Goal: Find specific page/section

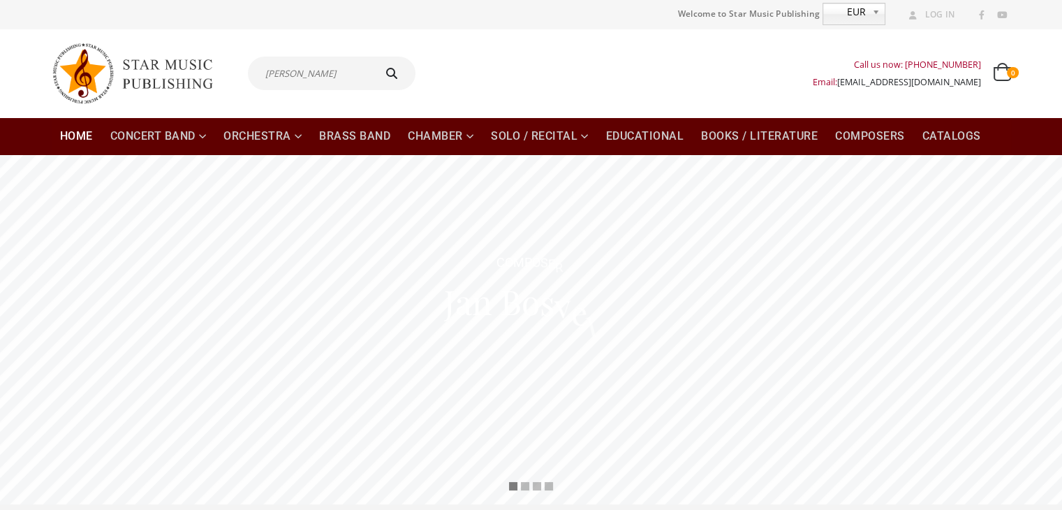
type input "[PERSON_NAME]"
click at [371, 57] on button "submit" at bounding box center [393, 74] width 45 height 34
type input "[PERSON_NAME]"
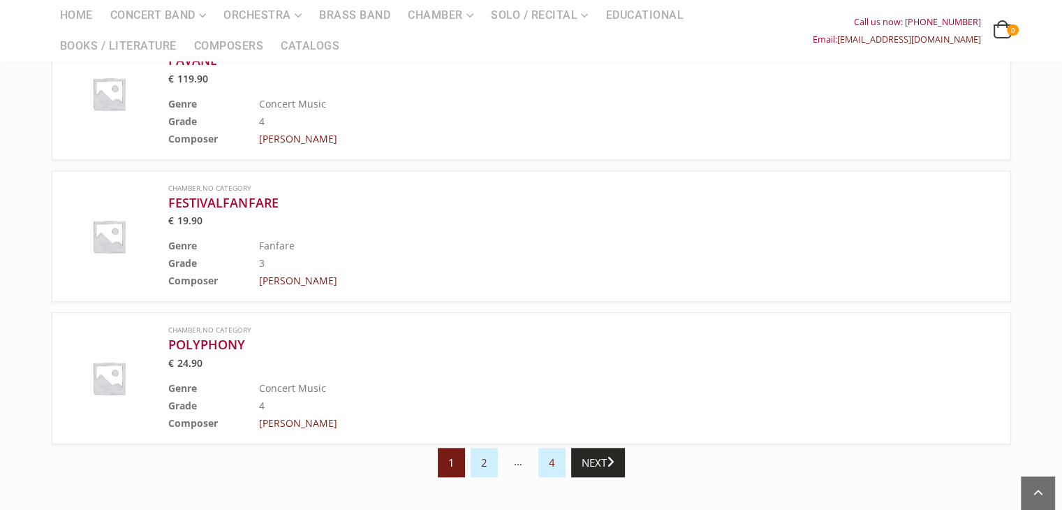
scroll to position [1326, 0]
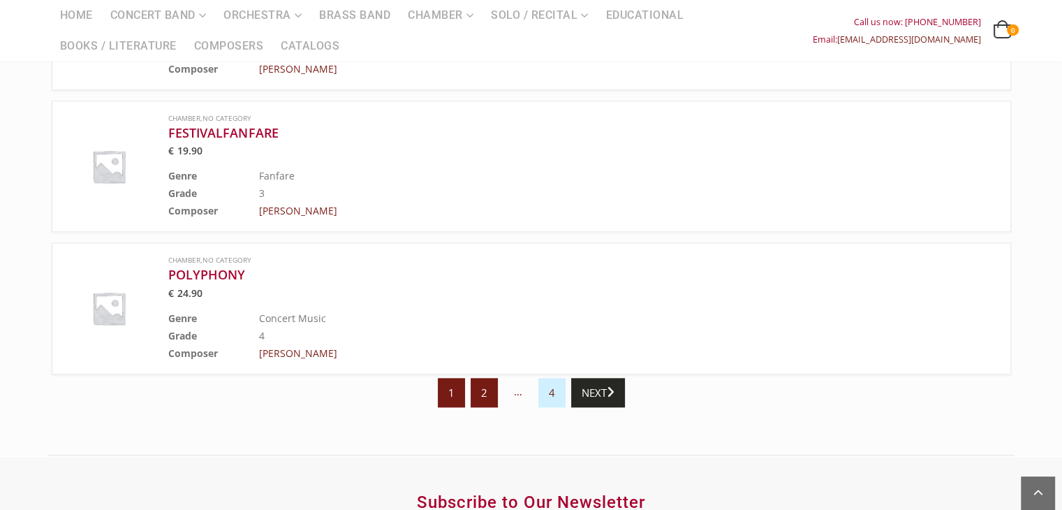
click at [476, 389] on link "2" at bounding box center [484, 392] width 27 height 29
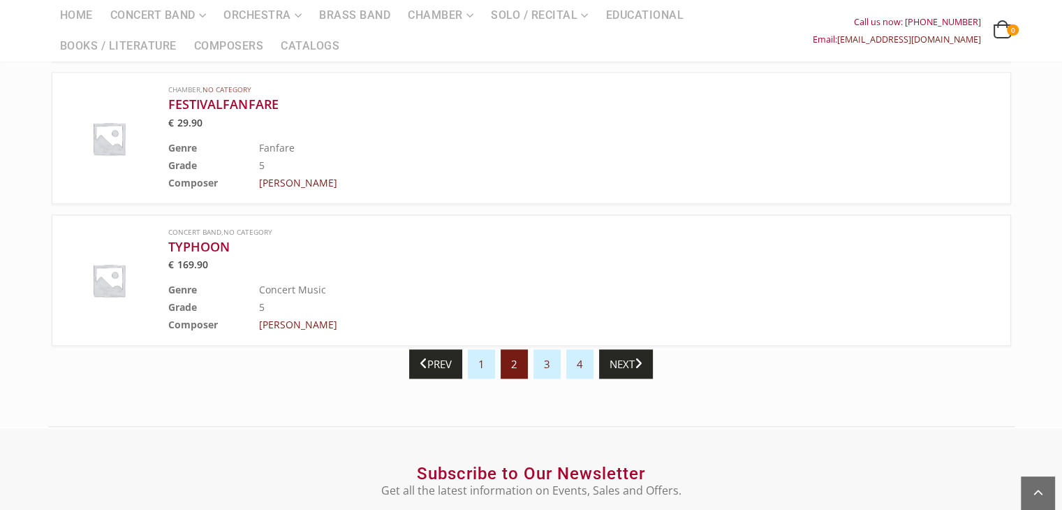
scroll to position [1326, 0]
